Goal: Task Accomplishment & Management: Complete application form

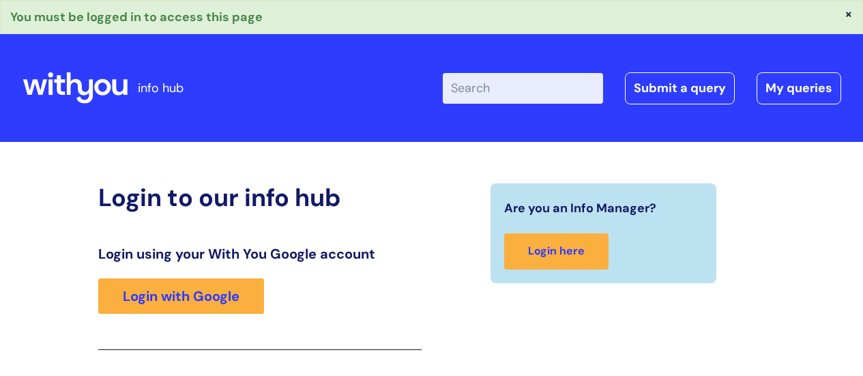
scroll to position [242, 0]
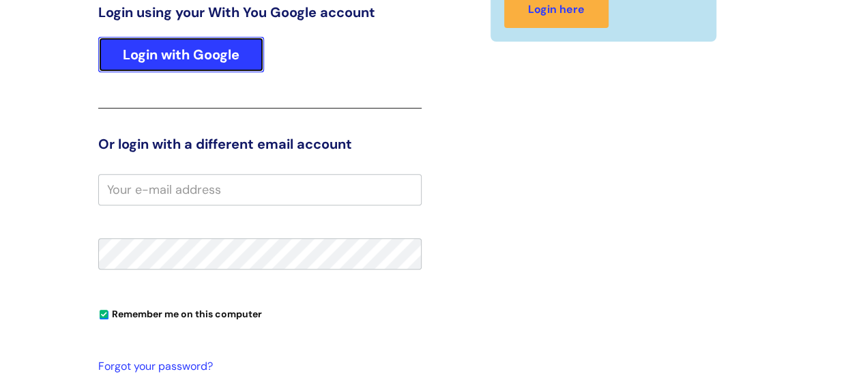
click at [182, 54] on link "Login with Google" at bounding box center [181, 54] width 166 height 35
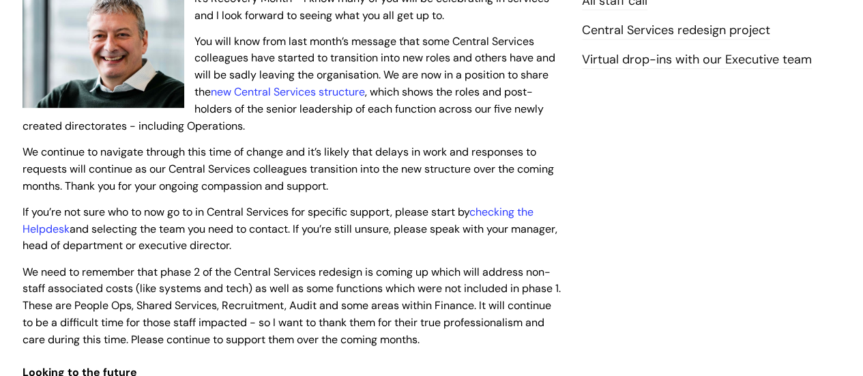
scroll to position [205, 0]
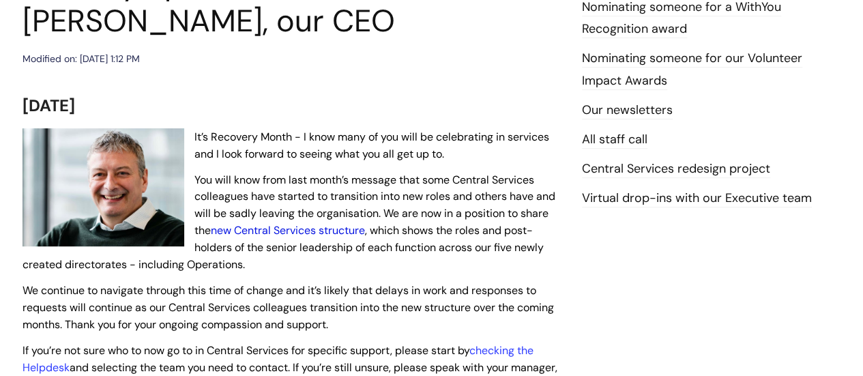
click at [291, 231] on link "new Central Services structure" at bounding box center [288, 230] width 154 height 14
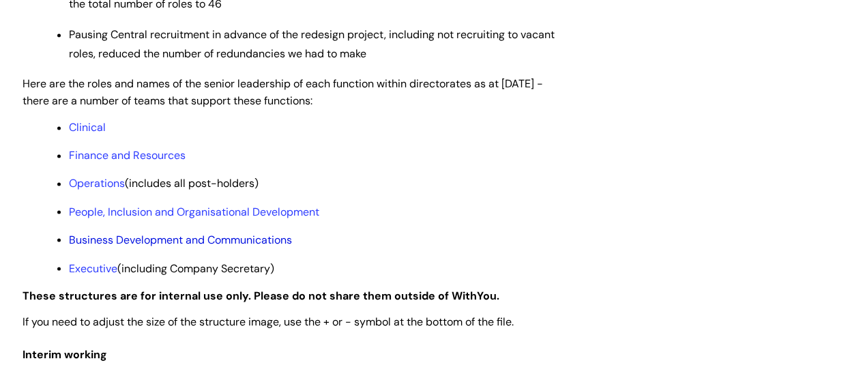
scroll to position [1092, 0]
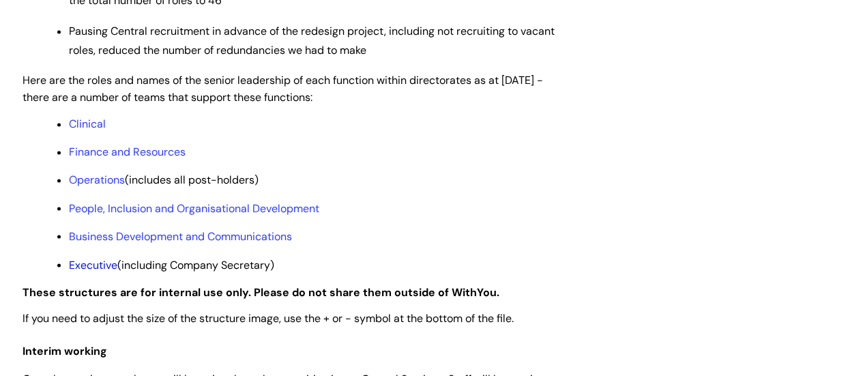
click at [75, 272] on link "Executive" at bounding box center [93, 264] width 48 height 14
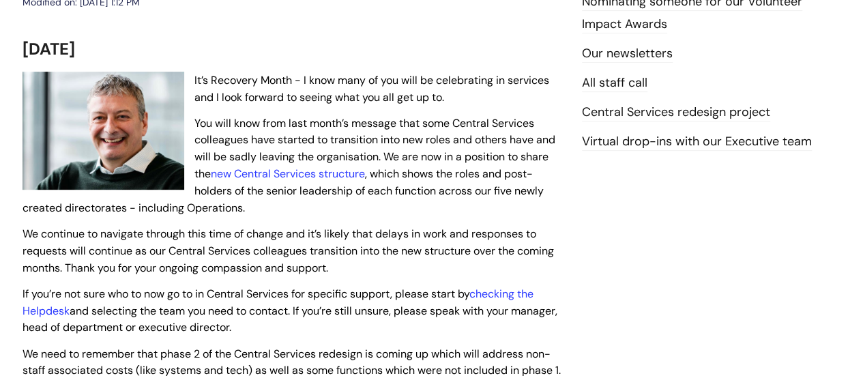
scroll to position [273, 0]
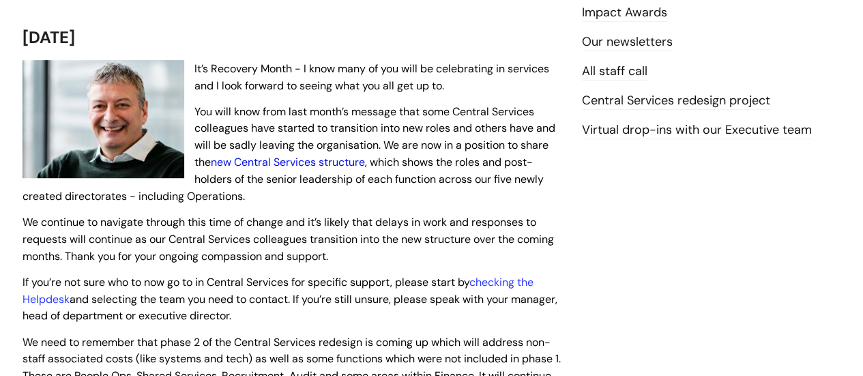
click at [247, 161] on link "new Central Services structure" at bounding box center [288, 162] width 154 height 14
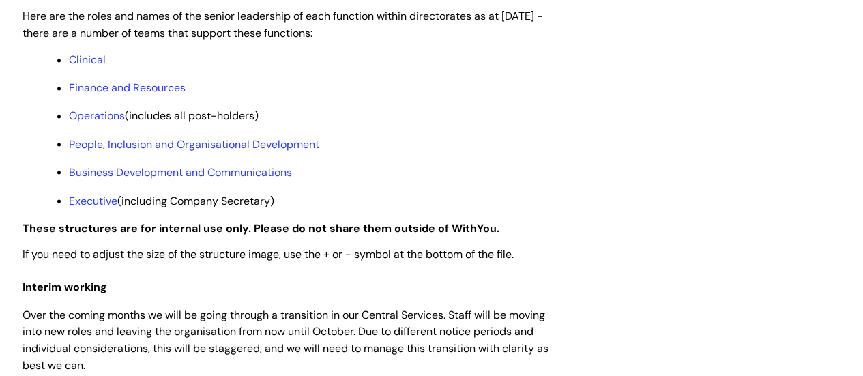
scroll to position [1160, 0]
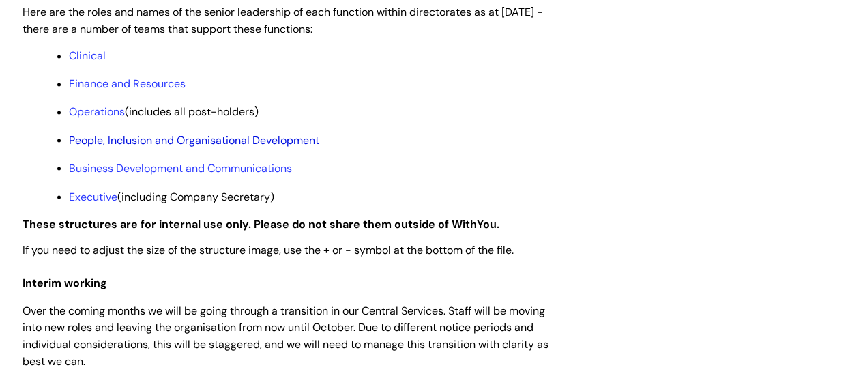
click at [102, 147] on link "People, Inclusion and Organisational Development" at bounding box center [194, 139] width 251 height 14
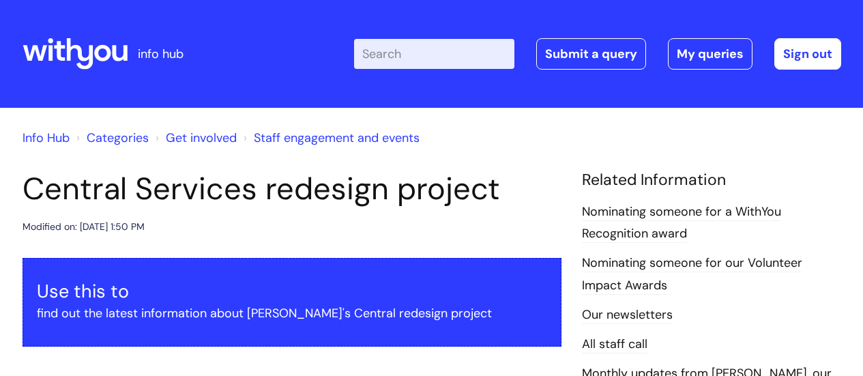
scroll to position [1156, 0]
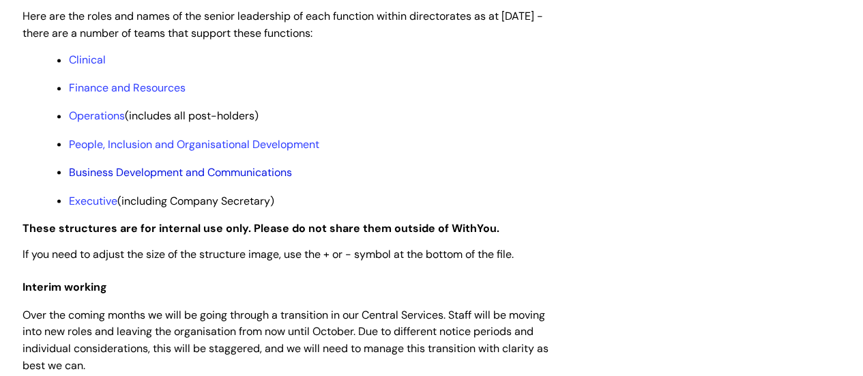
click at [134, 179] on link "Business Development and Communications" at bounding box center [180, 172] width 223 height 14
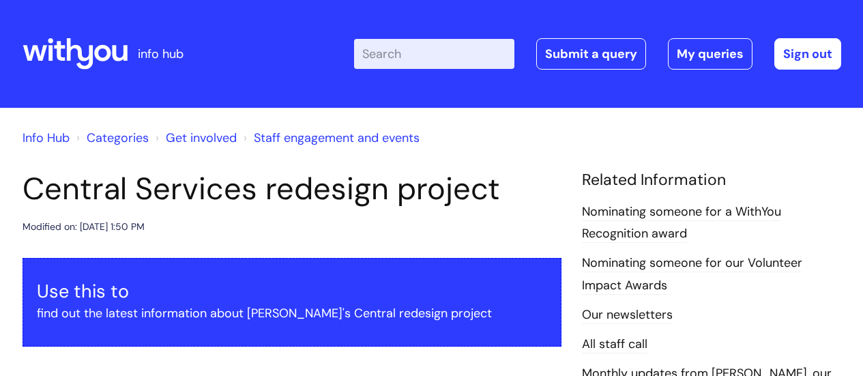
scroll to position [1154, 0]
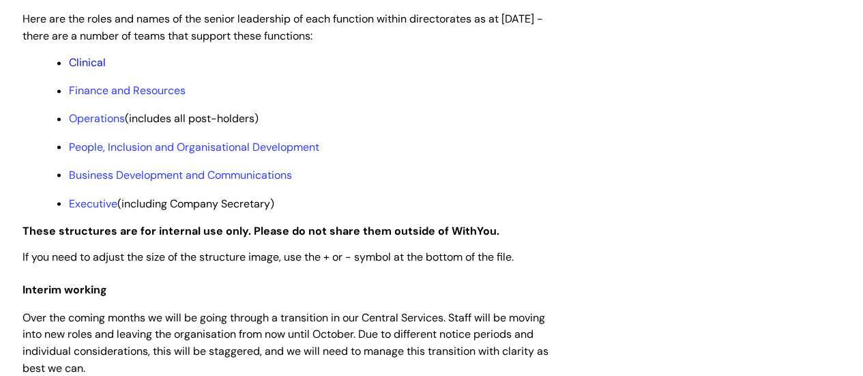
click at [93, 70] on link "Clinical" at bounding box center [87, 62] width 37 height 14
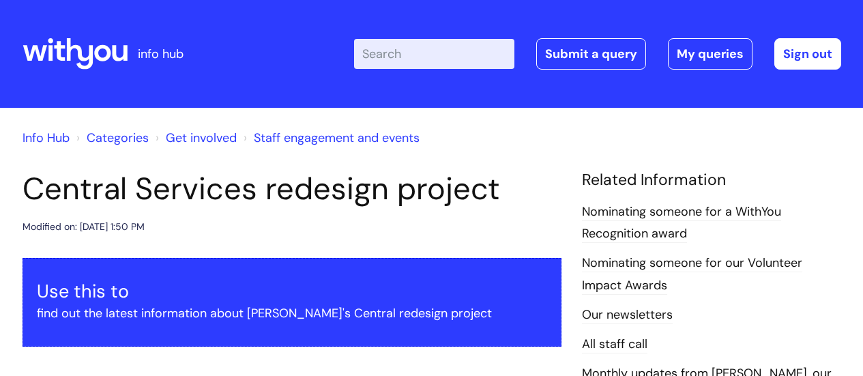
scroll to position [1151, 0]
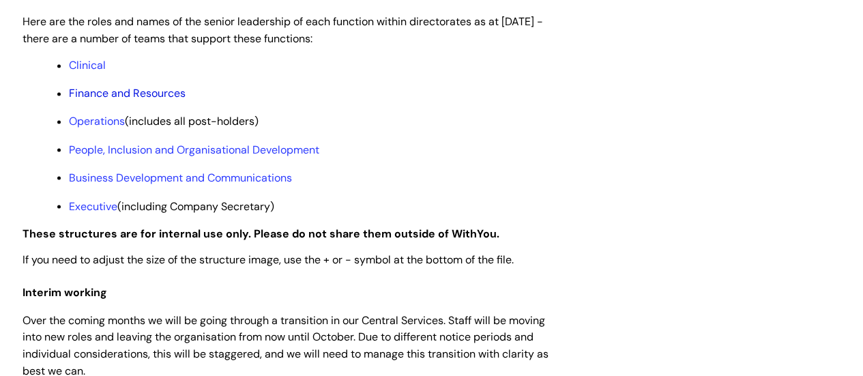
click at [96, 100] on link "Finance and Resources" at bounding box center [127, 93] width 117 height 14
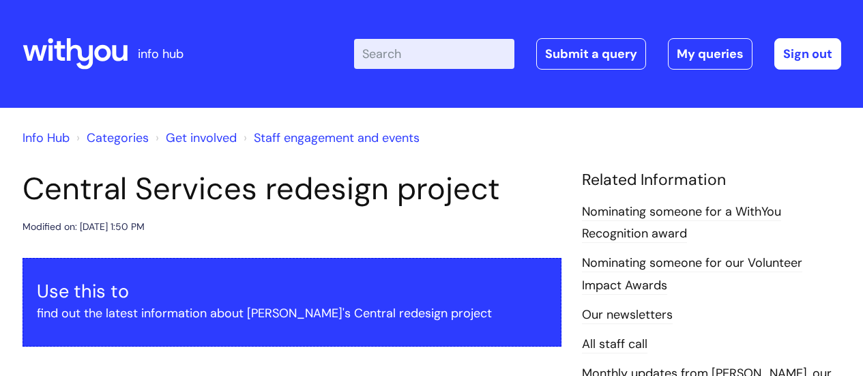
scroll to position [1148, 0]
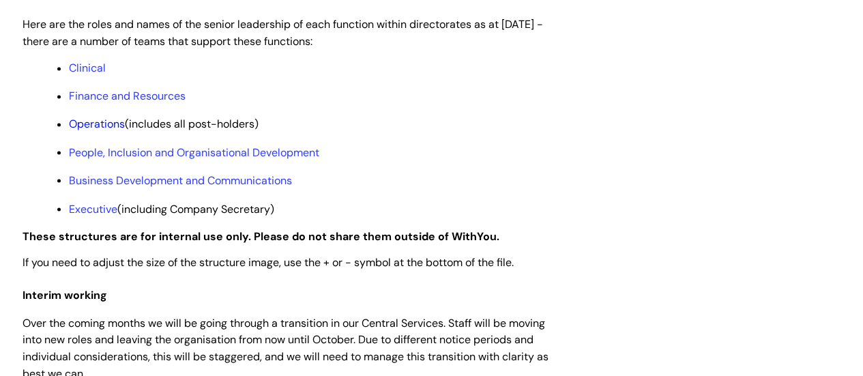
click at [99, 131] on link "Operations" at bounding box center [97, 124] width 56 height 14
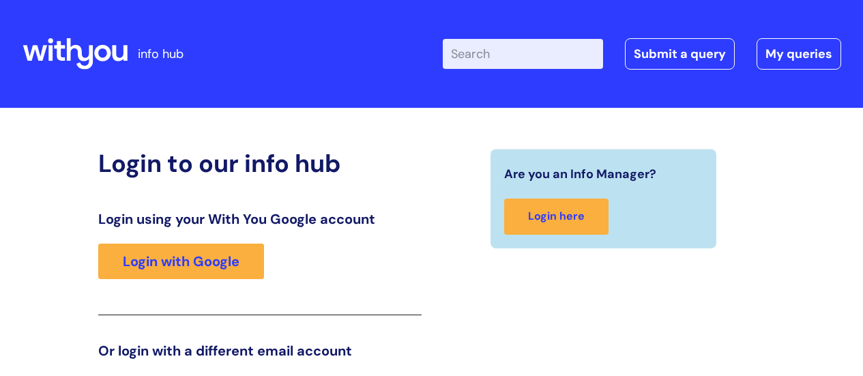
scroll to position [209, 0]
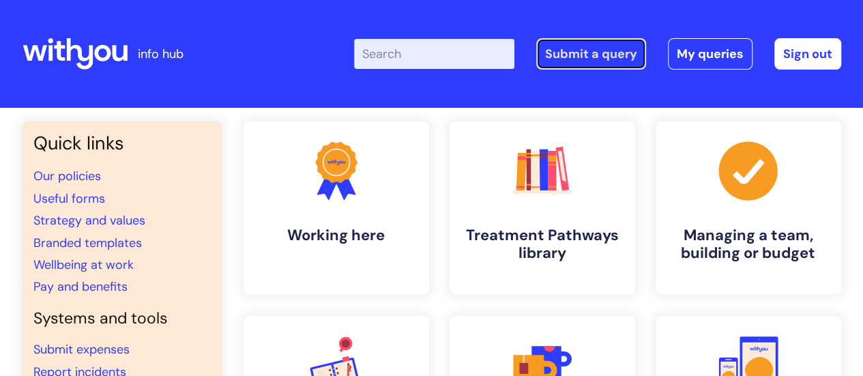
click at [599, 49] on link "Submit a query" at bounding box center [592, 53] width 110 height 31
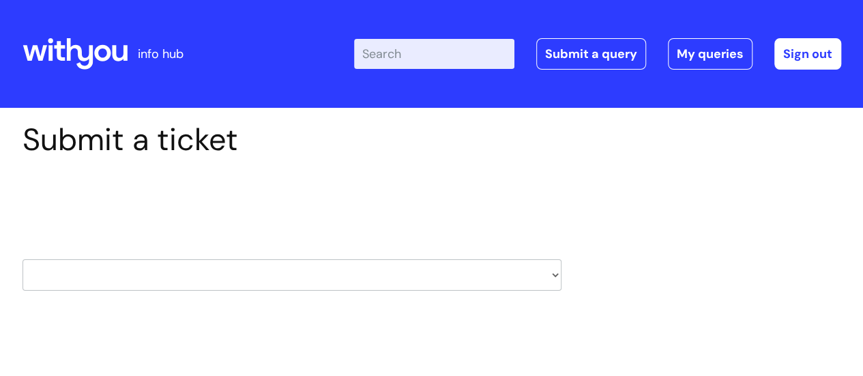
click at [513, 266] on select "HR / People IT and Support Clinical Drug Alerts Finance Accounts Data Support T…" at bounding box center [292, 274] width 539 height 31
select select "data_support_team"
click at [23, 259] on select "HR / People IT and Support Clinical Drug Alerts Finance Accounts Data Support T…" at bounding box center [292, 274] width 539 height 31
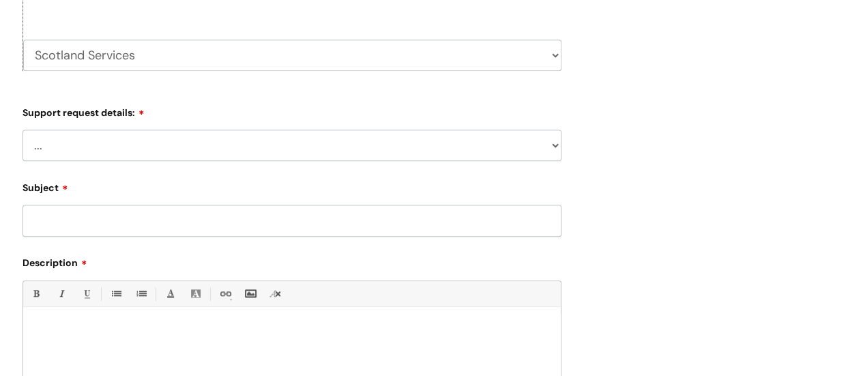
scroll to position [410, 0]
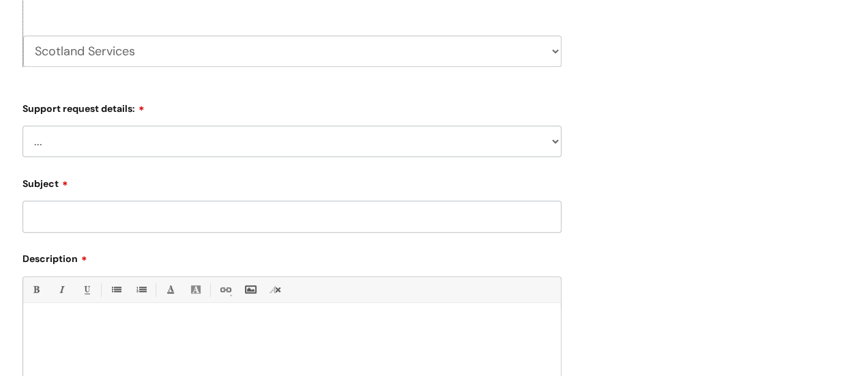
click at [127, 130] on select "... My enquiry relates to Nebula My enquiry relates to Halo My enquiry relates …" at bounding box center [292, 141] width 539 height 31
select select "My enquiry relates to Nebula"
click at [23, 126] on select "... My enquiry relates to Nebula My enquiry relates to Halo My enquiry relates …" at bounding box center [292, 141] width 539 height 31
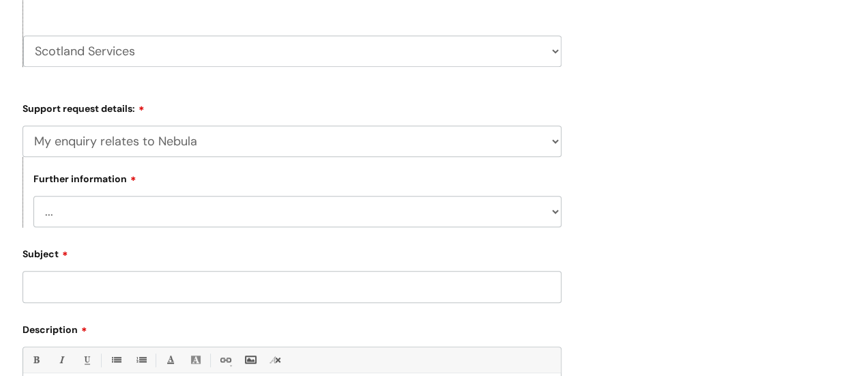
click at [126, 206] on select "... I need to delete an event I've got an issue or have found a fault I have an…" at bounding box center [297, 211] width 528 height 31
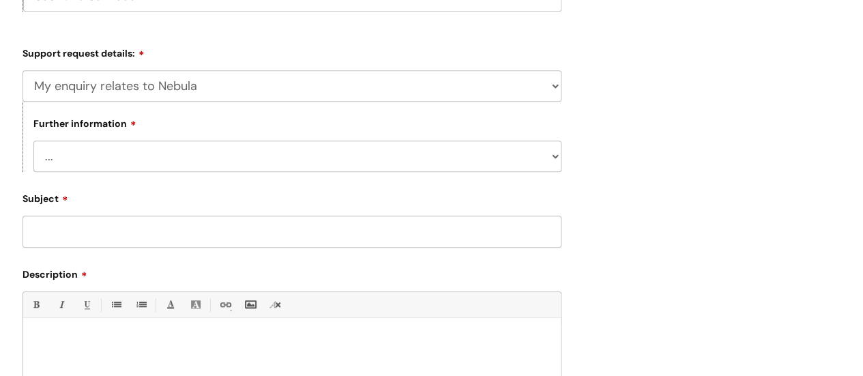
scroll to position [478, 0]
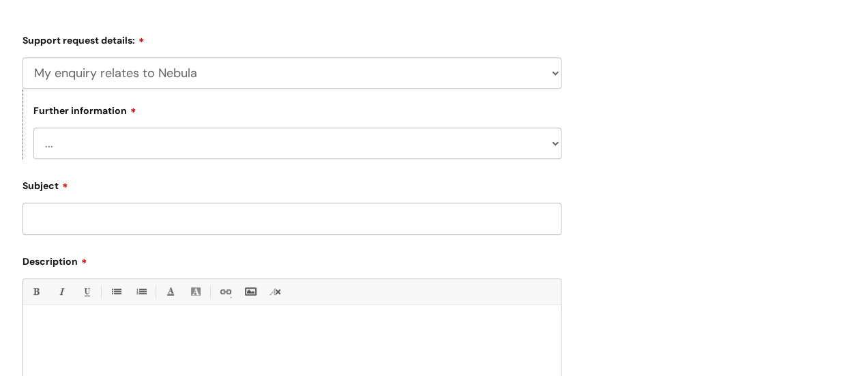
click at [226, 143] on select "... I need to delete an event I've got an issue or have found a fault I have an…" at bounding box center [297, 143] width 528 height 31
select select "I'd like to make a change"
click at [33, 128] on select "... I need to delete an event I've got an issue or have found a fault I have an…" at bounding box center [297, 143] width 528 height 31
click at [194, 220] on input "Subject" at bounding box center [292, 218] width 539 height 31
type input "[GEOGRAPHIC_DATA]"
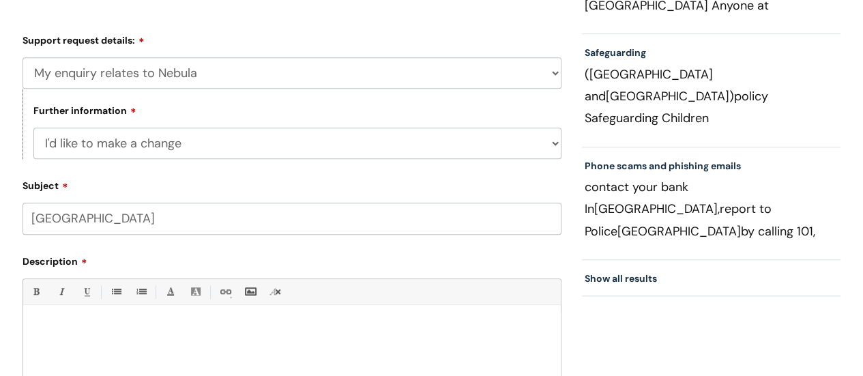
click at [94, 334] on p at bounding box center [291, 328] width 517 height 12
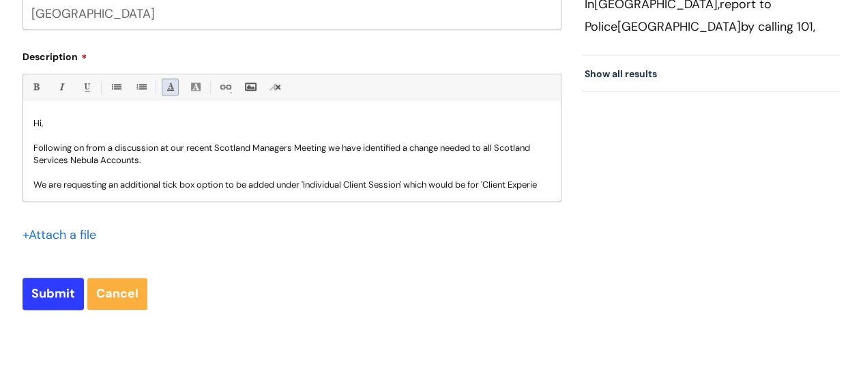
scroll to position [1, 0]
drag, startPoint x: 491, startPoint y: 187, endPoint x: 466, endPoint y: 182, distance: 25.0
click at [466, 182] on p "We are requesting an additional tick box option to be added under 'Individual C…" at bounding box center [291, 189] width 517 height 25
click at [285, 195] on p "We are requesting an additional tick box option to be added under 'Individual C…" at bounding box center [291, 189] width 517 height 25
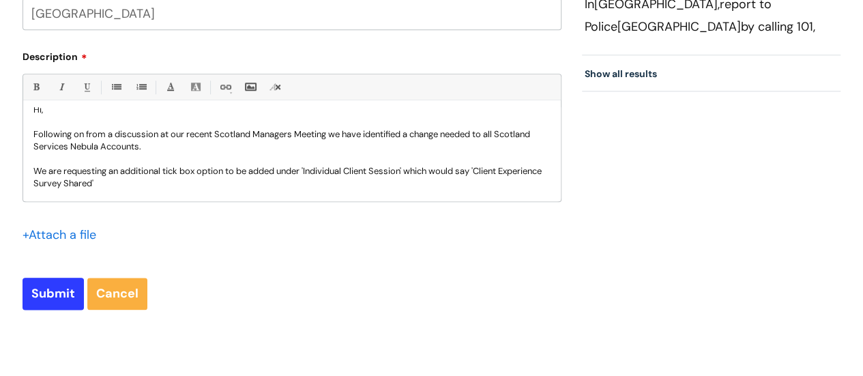
scroll to position [26, 0]
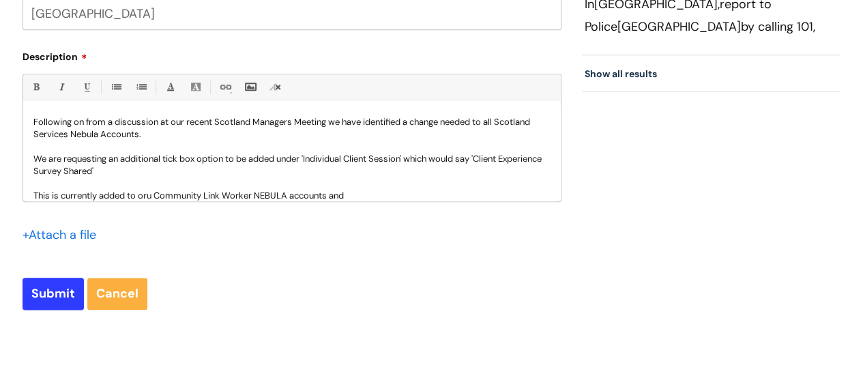
click at [420, 190] on p "This is currently added to oru Community Link Worker NEBULA accounts and" at bounding box center [291, 196] width 517 height 12
click at [102, 195] on p "This is currently added to oru Community Link Worker NEBULA accounts and" at bounding box center [291, 196] width 517 height 12
click at [180, 196] on p "This is currently already added to oru Community Link Worker NEBULA accounts and" at bounding box center [291, 196] width 517 height 12
click at [429, 201] on p "This is currently already added to our Community Link Worker NEBULA accounts and" at bounding box center [291, 196] width 517 height 12
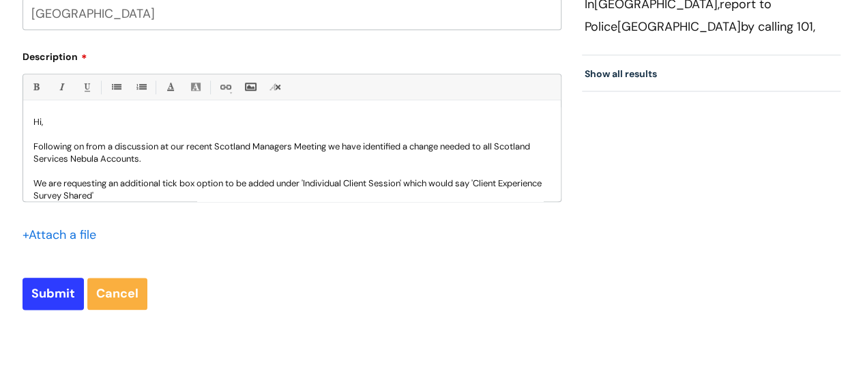
scroll to position [0, 0]
click at [58, 286] on input "Submit" at bounding box center [53, 293] width 61 height 31
type input "Please Wait..."
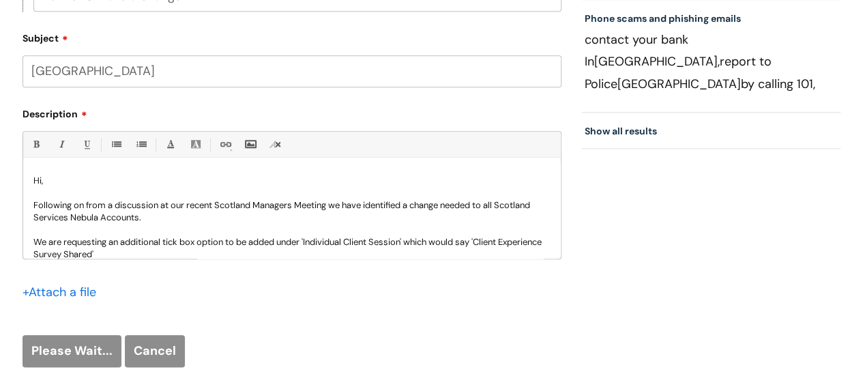
scroll to position [546, 0]
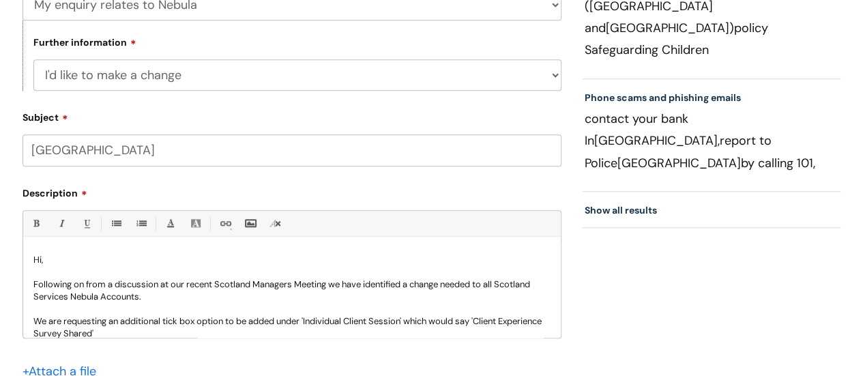
click at [122, 158] on input "[GEOGRAPHIC_DATA]" at bounding box center [292, 149] width 539 height 31
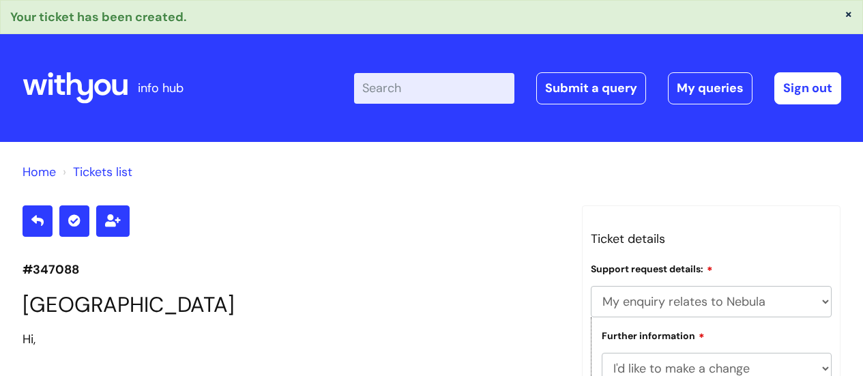
select select "My enquiry relates to Nebula"
select select "I'd like to make a change"
